Goal: Task Accomplishment & Management: Manage account settings

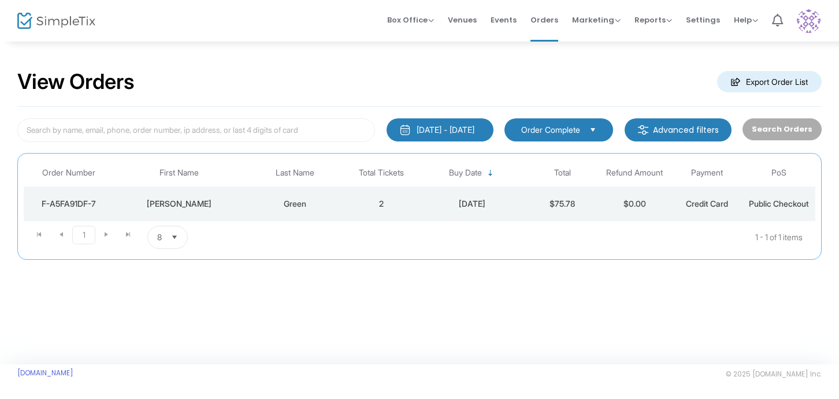
click at [804, 18] on img at bounding box center [809, 21] width 24 height 24
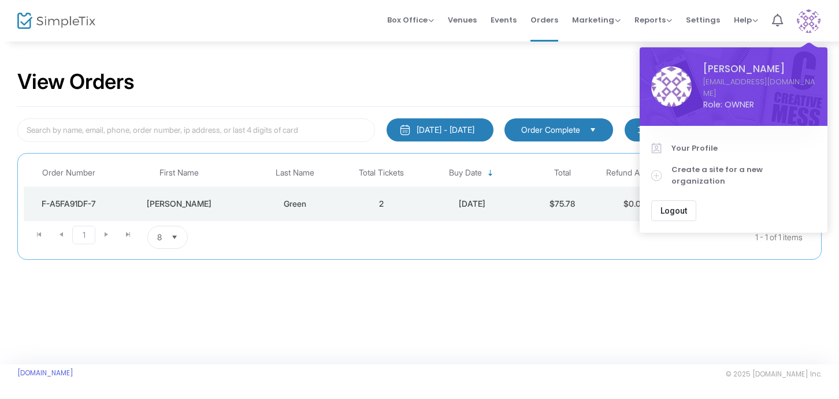
click at [665, 201] on button "Logout" at bounding box center [674, 211] width 45 height 21
